Goal: Task Accomplishment & Management: Use online tool/utility

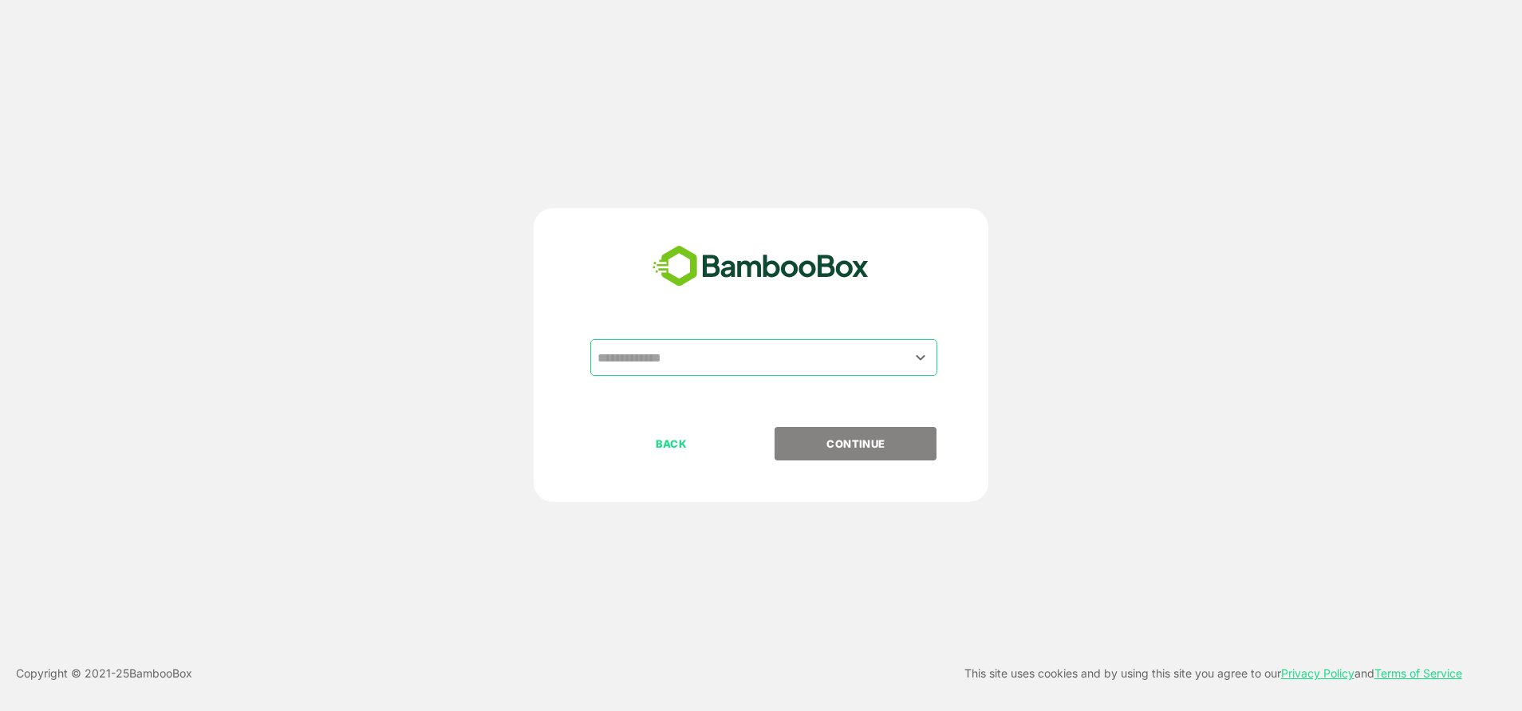
click at [706, 367] on input "text" at bounding box center [764, 357] width 341 height 30
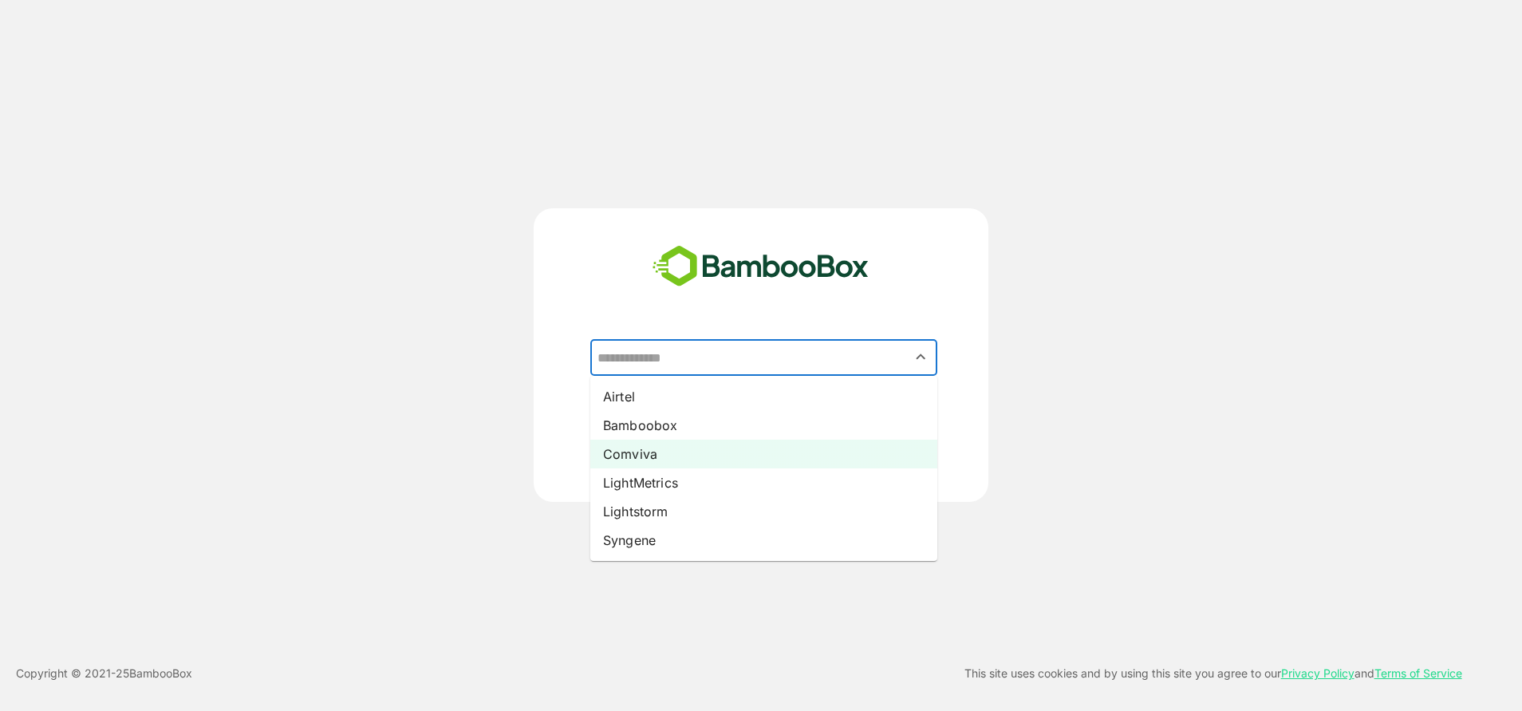
click at [641, 444] on li "Comviva" at bounding box center [763, 454] width 347 height 29
type input "*******"
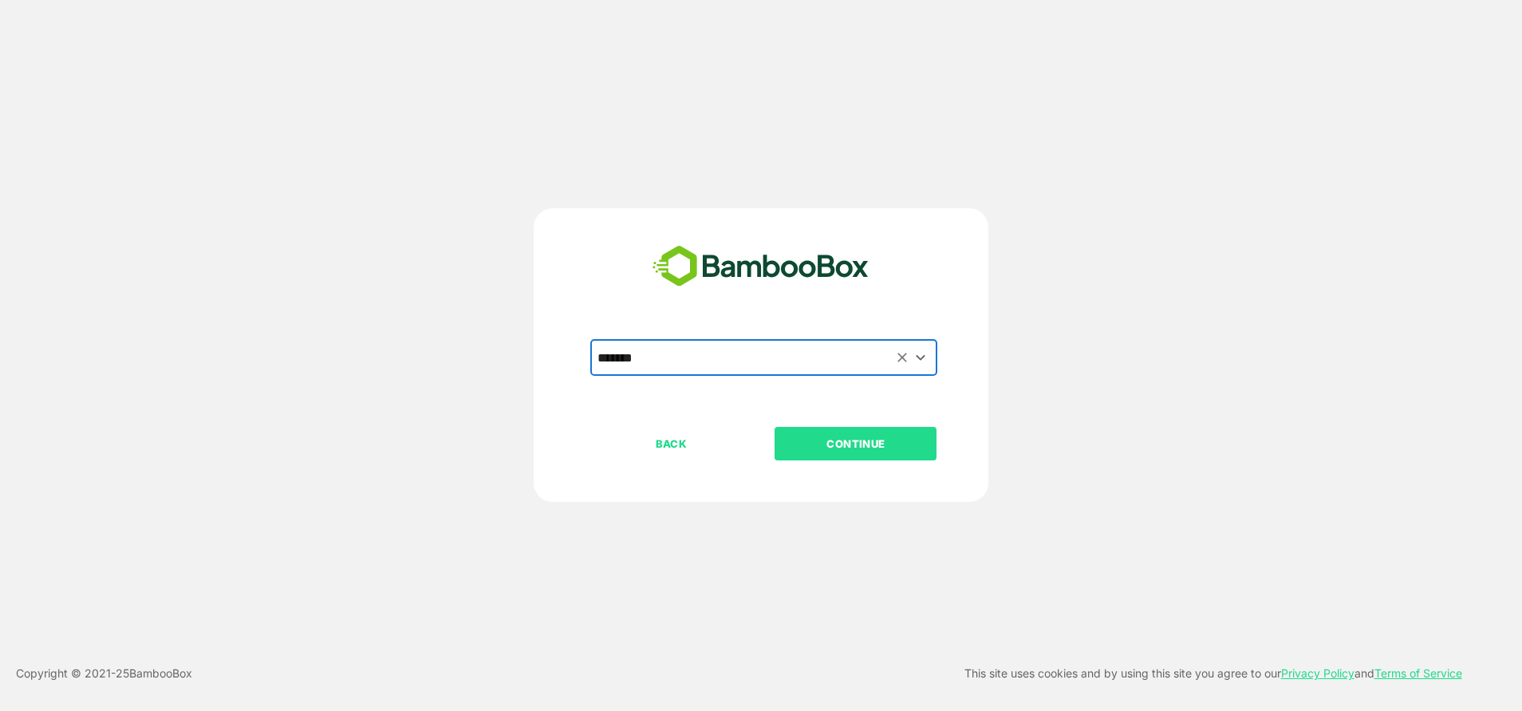
click at [887, 433] on button "CONTINUE" at bounding box center [856, 444] width 162 height 34
